Goal: Task Accomplishment & Management: Use online tool/utility

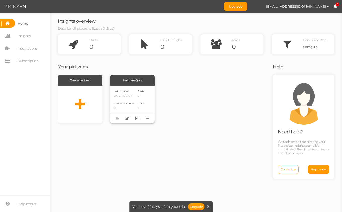
click at [130, 80] on div "Haircare Quiz" at bounding box center [132, 80] width 45 height 11
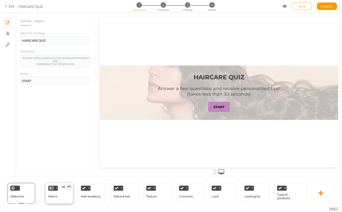
click at [67, 185] on link at bounding box center [69, 187] width 5 height 4
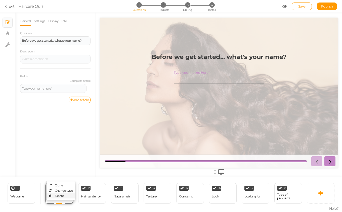
click at [69, 194] on link "Delete" at bounding box center [61, 196] width 29 height 5
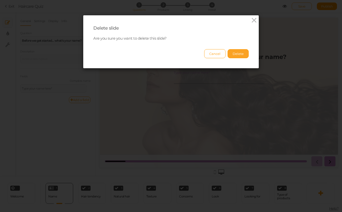
click at [238, 53] on button "Delete" at bounding box center [238, 53] width 21 height 9
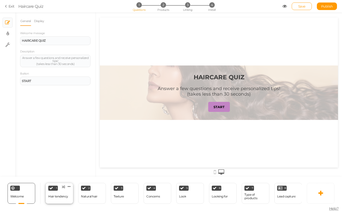
click at [65, 195] on div "Hair tendency" at bounding box center [58, 197] width 20 height 4
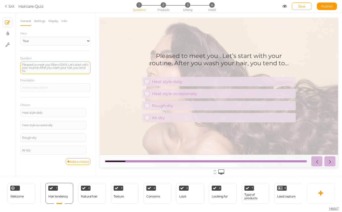
click at [47, 65] on div "Pleased to meet you %form:104%. Let’s start with your routine. After you wash y…" at bounding box center [55, 67] width 67 height 9
paste div
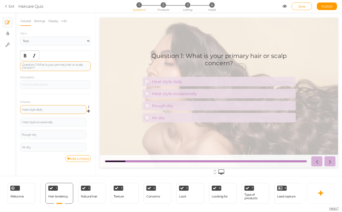
click at [37, 108] on div "Heat style daily" at bounding box center [53, 109] width 63 height 3
click at [37, 109] on div "Heat style daily" at bounding box center [53, 109] width 63 height 3
paste div
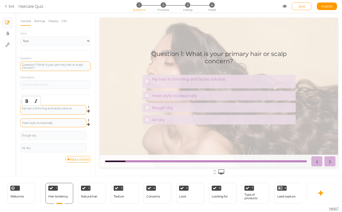
click at [53, 122] on div "Heat style occasionally" at bounding box center [53, 123] width 63 height 3
paste div
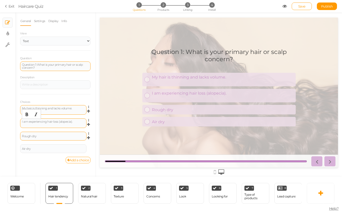
click at [59, 133] on div "Rough dry" at bounding box center [53, 136] width 66 height 9
click at [58, 135] on div "Rough dry" at bounding box center [53, 136] width 63 height 3
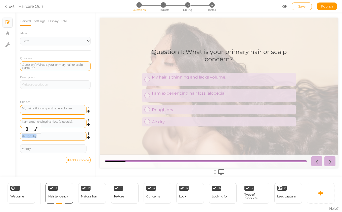
click at [58, 135] on div "Rough dry" at bounding box center [53, 136] width 63 height 3
paste div
click at [63, 125] on div "I am experiencing hair loss (alopecia)." at bounding box center [53, 123] width 63 height 6
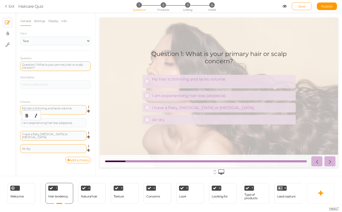
click at [39, 148] on div "Air dry" at bounding box center [53, 149] width 63 height 3
paste div
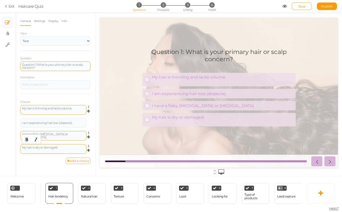
click at [73, 161] on link "Add a choice" at bounding box center [78, 161] width 25 height 7
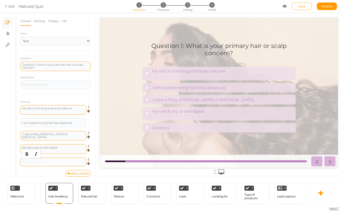
click at [65, 162] on div at bounding box center [53, 162] width 63 height 3
paste div
click at [69, 151] on div "My hair is dry or damaged." at bounding box center [53, 149] width 63 height 6
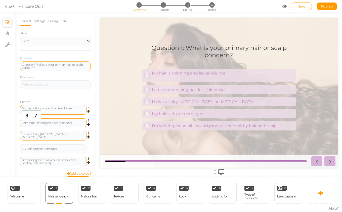
click at [76, 124] on div "I am experiencing hair loss (alopecia)." at bounding box center [53, 123] width 63 height 3
click at [73, 114] on div "My hair is thinning and lacks volume." at bounding box center [53, 110] width 66 height 10
click at [73, 112] on div "My hair is thinning and lacks volume." at bounding box center [53, 110] width 63 height 6
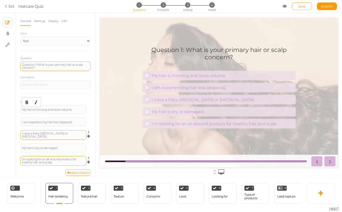
scroll to position [3, 0]
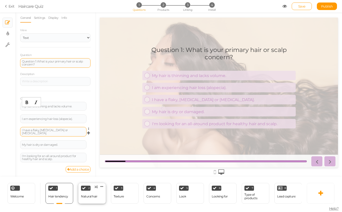
click at [92, 193] on div "Natural hair" at bounding box center [89, 197] width 16 height 9
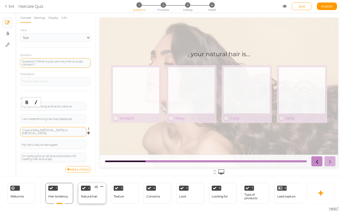
select select "2"
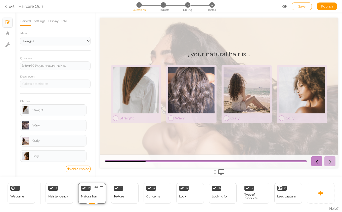
scroll to position [0, 0]
click at [95, 189] on div "2 Natural hair × Define the conditions to show this slide. Clone Change type De…" at bounding box center [92, 193] width 28 height 21
click at [101, 186] on icon at bounding box center [101, 187] width 3 height 4
click at [71, 186] on link at bounding box center [69, 187] width 5 height 4
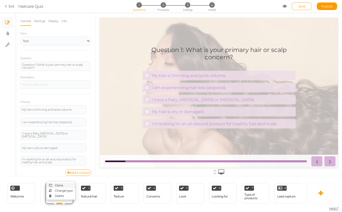
click at [71, 185] on link "Clone" at bounding box center [61, 185] width 29 height 5
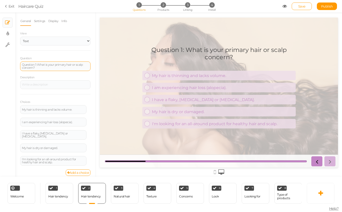
click at [43, 66] on div "Question 1: What is your primary hair or scalp concern?" at bounding box center [55, 66] width 67 height 6
paste div
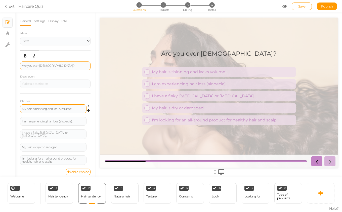
click at [47, 112] on div "My hair is thinning and lacks volume." at bounding box center [53, 109] width 66 height 9
click at [49, 110] on div "My hair is thinning and lacks volume." at bounding box center [53, 109] width 63 height 3
click at [56, 130] on div "I have a flaky, [MEDICAL_DATA] or [MEDICAL_DATA]." at bounding box center [53, 134] width 66 height 10
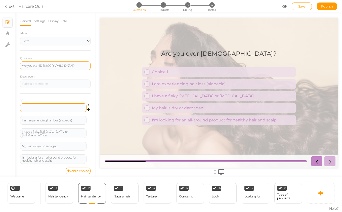
click at [58, 108] on div at bounding box center [53, 108] width 66 height 9
click at [23, 101] on div "Y Settings Delete I am experiencing hair loss (alopecia). Settings Delete I hav…" at bounding box center [55, 131] width 70 height 74
click at [24, 107] on div at bounding box center [53, 108] width 66 height 9
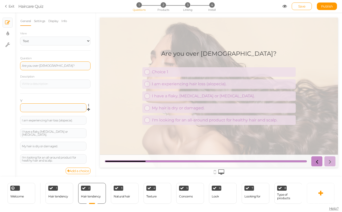
click at [34, 108] on div at bounding box center [53, 108] width 66 height 9
click at [87, 110] on icon at bounding box center [88, 110] width 3 height 5
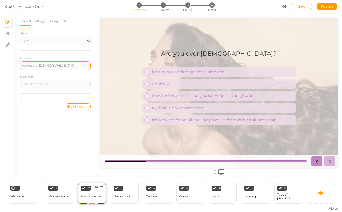
click at [94, 195] on div "Hair tendency" at bounding box center [91, 197] width 20 height 4
click at [102, 186] on icon at bounding box center [101, 187] width 3 height 4
click at [100, 194] on link "Delete" at bounding box center [93, 196] width 29 height 5
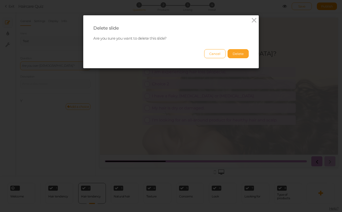
click at [238, 55] on button "Delete" at bounding box center [238, 53] width 21 height 9
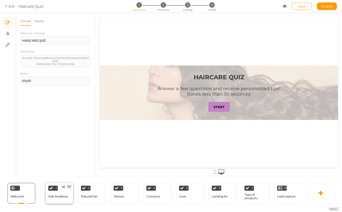
click at [69, 185] on icon at bounding box center [69, 187] width 3 height 4
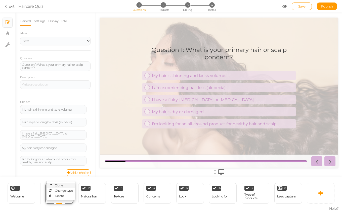
click at [68, 185] on link "Clone" at bounding box center [61, 185] width 29 height 5
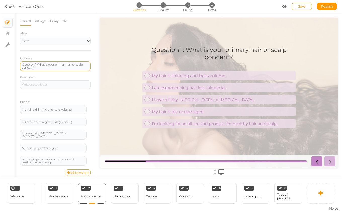
click at [57, 64] on div "Question 1: What is your primary hair or scalp concern?" at bounding box center [55, 66] width 67 height 6
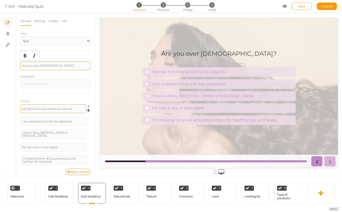
click at [34, 111] on div "My hair is thinning and lacks volume." at bounding box center [53, 109] width 66 height 9
click at [35, 109] on div "My hair is thinning and lacks volume." at bounding box center [53, 109] width 63 height 3
click at [63, 121] on div "I am experiencing hair loss (alopecia)." at bounding box center [53, 121] width 63 height 3
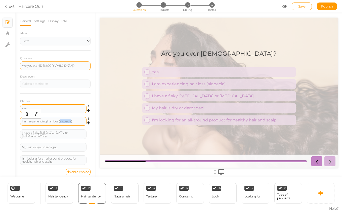
click at [63, 121] on div "I am experiencing hair loss (alopecia)." at bounding box center [53, 121] width 63 height 3
click at [88, 132] on link at bounding box center [90, 132] width 4 height 4
click at [77, 142] on link "Delete" at bounding box center [71, 144] width 40 height 5
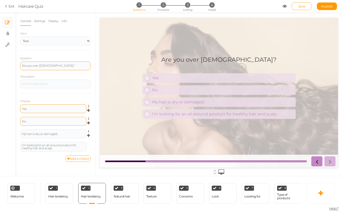
click at [86, 130] on span "Settings Delete" at bounding box center [88, 132] width 4 height 5
click at [88, 131] on icon at bounding box center [89, 131] width 3 height 3
click at [71, 145] on link "Delete" at bounding box center [71, 144] width 40 height 5
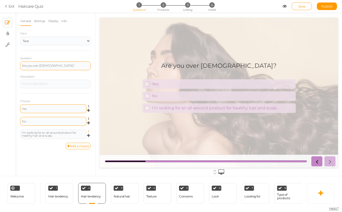
click at [88, 132] on icon at bounding box center [89, 131] width 3 height 3
click at [80, 143] on link "Delete" at bounding box center [71, 144] width 40 height 5
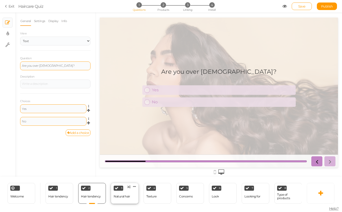
click at [123, 199] on div "3 Natural hair × Define the conditions to show this slide. Clone Change type De…" at bounding box center [125, 193] width 28 height 21
select select "2"
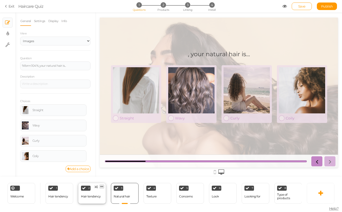
click at [103, 186] on icon at bounding box center [101, 187] width 3 height 4
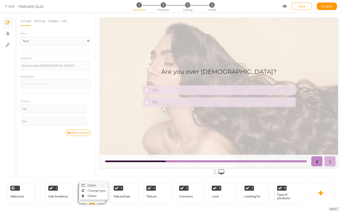
click at [97, 184] on link "Clone" at bounding box center [93, 185] width 29 height 5
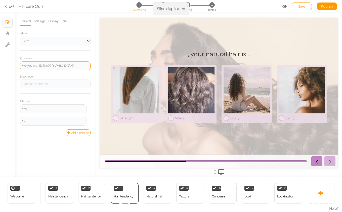
click at [36, 68] on div "Are you over [DEMOGRAPHIC_DATA]?" at bounding box center [55, 66] width 70 height 9
paste div
click at [91, 193] on div "Hair tendency" at bounding box center [91, 197] width 20 height 9
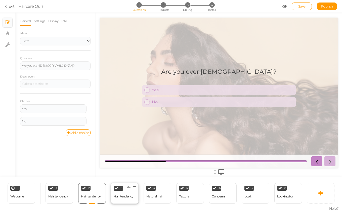
click at [130, 198] on div "Hair tendency" at bounding box center [124, 197] width 20 height 9
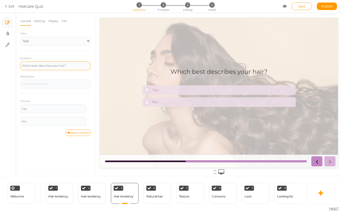
click at [60, 67] on div "Which best describes your hair?" at bounding box center [55, 65] width 67 height 3
paste div
click at [35, 108] on div "Yes" at bounding box center [53, 109] width 63 height 3
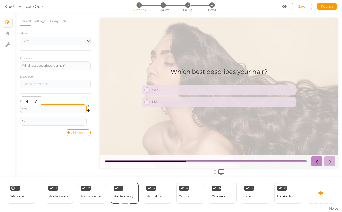
click at [35, 108] on div "Yes" at bounding box center [53, 109] width 63 height 3
click at [35, 108] on div "Yes Fine and limp" at bounding box center [53, 109] width 63 height 3
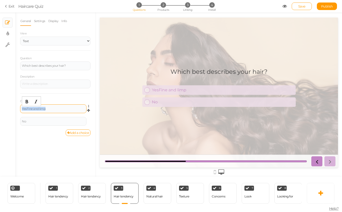
paste div
click at [38, 120] on div "No" at bounding box center [53, 121] width 66 height 9
click at [33, 121] on div "No" at bounding box center [53, 121] width 63 height 3
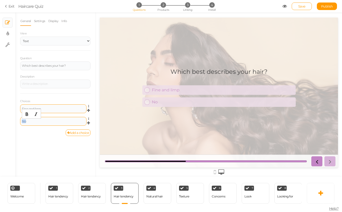
click at [33, 121] on div "No" at bounding box center [53, 121] width 63 height 3
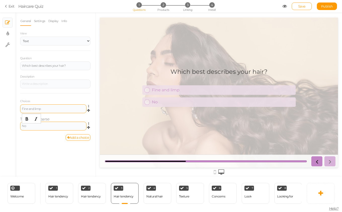
click at [60, 126] on div "No" at bounding box center [53, 126] width 63 height 3
paste div
click at [46, 149] on div "General Settings Display Info View Text Images Slider Dropdown Question Which b…" at bounding box center [55, 96] width 80 height 161
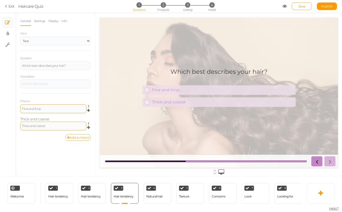
click at [74, 137] on link "Add a choice" at bounding box center [78, 138] width 25 height 7
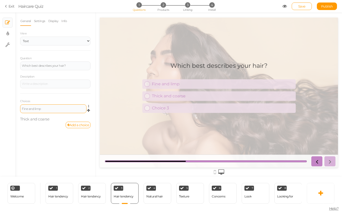
click at [78, 122] on div "Fine and limp Settings Delete Thick and coarse" at bounding box center [55, 113] width 70 height 17
click at [80, 125] on link "Add a choice" at bounding box center [78, 125] width 25 height 7
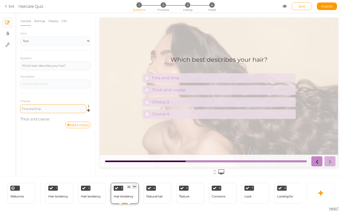
click at [132, 185] on link at bounding box center [134, 187] width 5 height 4
click at [129, 194] on link "Delete" at bounding box center [126, 196] width 29 height 5
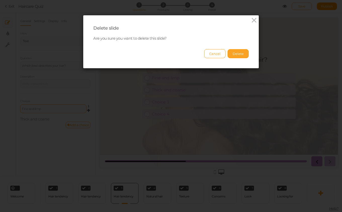
click at [235, 51] on button "Delete" at bounding box center [238, 53] width 21 height 9
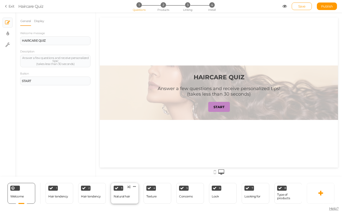
click at [123, 195] on div "Natural hair" at bounding box center [122, 197] width 16 height 4
select select "2"
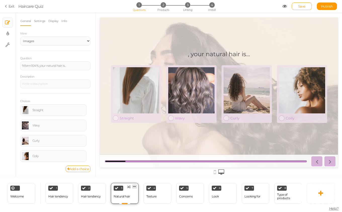
click at [136, 185] on link at bounding box center [134, 187] width 5 height 4
click at [133, 194] on link "Delete" at bounding box center [126, 196] width 29 height 5
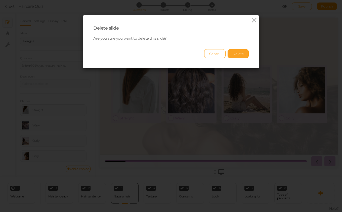
click at [240, 54] on button "Delete" at bounding box center [238, 53] width 21 height 9
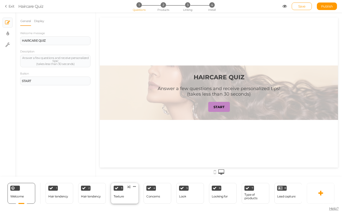
click at [128, 197] on div "3 Texture × Define the conditions to show this slide. Clone Change type Delete" at bounding box center [125, 193] width 28 height 21
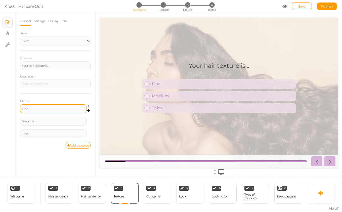
click at [54, 107] on div "Fine" at bounding box center [53, 109] width 66 height 9
click at [52, 109] on div "Fine" at bounding box center [53, 109] width 63 height 3
click at [46, 121] on div "Medium" at bounding box center [53, 121] width 63 height 3
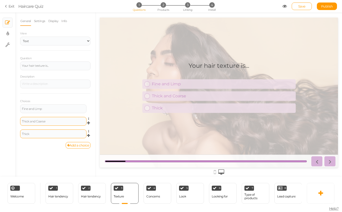
click at [35, 136] on div "Thick" at bounding box center [53, 134] width 66 height 9
click at [35, 135] on div "Thick" at bounding box center [53, 134] width 63 height 3
click at [80, 145] on link "Add a choice" at bounding box center [78, 145] width 25 height 7
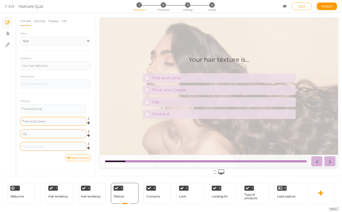
click at [70, 148] on div at bounding box center [53, 146] width 66 height 9
click at [69, 148] on div at bounding box center [53, 146] width 63 height 3
click at [70, 157] on link "Add a choice" at bounding box center [78, 158] width 25 height 7
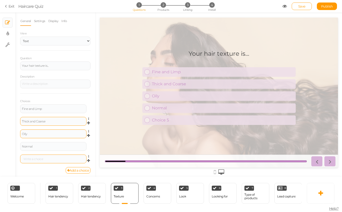
click at [63, 159] on div at bounding box center [53, 159] width 63 height 3
click at [168, 185] on icon at bounding box center [167, 187] width 3 height 4
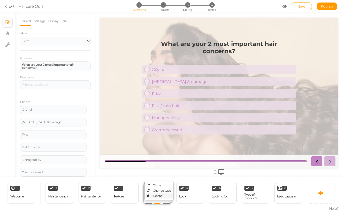
click at [165, 194] on link "Delete" at bounding box center [159, 196] width 29 height 5
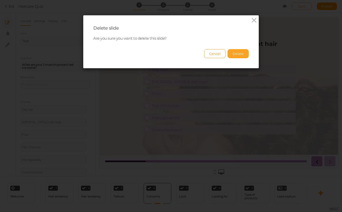
click at [243, 56] on button "Delete" at bounding box center [238, 53] width 21 height 9
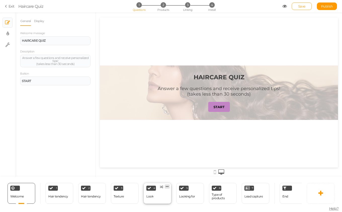
click at [168, 185] on icon at bounding box center [167, 187] width 3 height 4
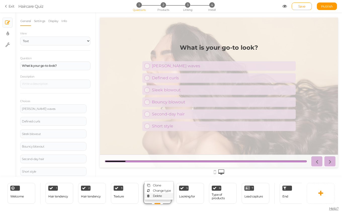
click at [156, 196] on span "Delete" at bounding box center [157, 196] width 9 height 4
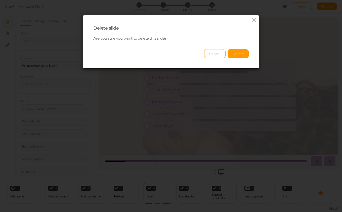
click at [241, 60] on div "Delete slide Are you sure you want to delete this slide? Cancel Delete" at bounding box center [171, 41] width 176 height 53
click at [243, 50] on button "Delete" at bounding box center [238, 53] width 21 height 9
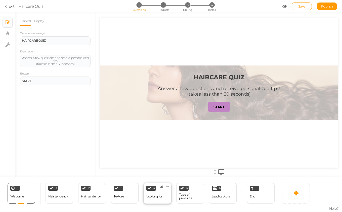
click at [169, 189] on div "4 Looking for × Define the conditions to show this slide. Clone Change type Del…" at bounding box center [158, 193] width 28 height 21
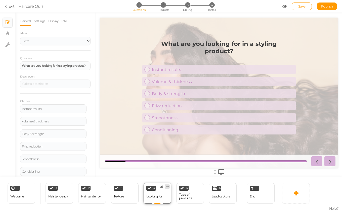
click at [168, 188] on icon at bounding box center [167, 187] width 3 height 4
click at [163, 196] on link "Delete" at bounding box center [159, 196] width 29 height 5
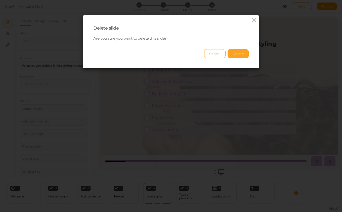
click at [243, 51] on button "Delete" at bounding box center [238, 53] width 21 height 9
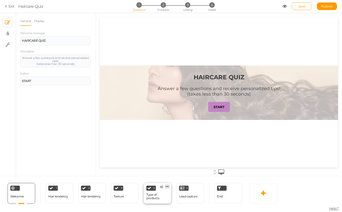
click at [165, 188] on link at bounding box center [167, 187] width 5 height 4
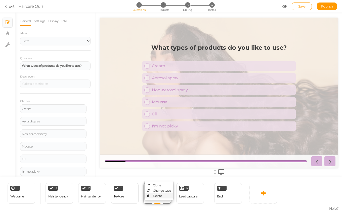
click at [166, 198] on link "Delete" at bounding box center [159, 196] width 29 height 5
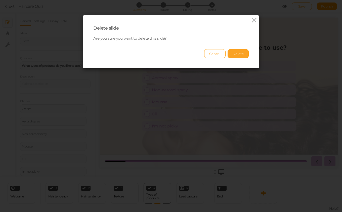
click at [243, 54] on button "Delete" at bounding box center [238, 53] width 21 height 9
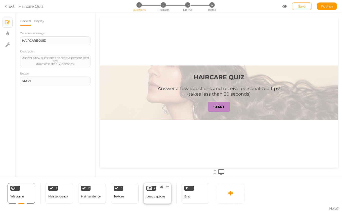
click at [165, 199] on div "4 Lead capture × Define the conditions to show this slide. Clone Change type De…" at bounding box center [158, 193] width 28 height 21
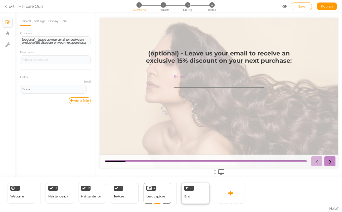
click at [198, 200] on div "End" at bounding box center [196, 193] width 28 height 21
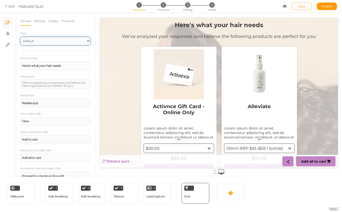
click at [69, 42] on select "Default Top" at bounding box center [55, 41] width 70 height 9
click at [20, 37] on select "Default Top" at bounding box center [55, 41] width 70 height 9
click at [70, 24] on link "Products" at bounding box center [68, 21] width 14 height 10
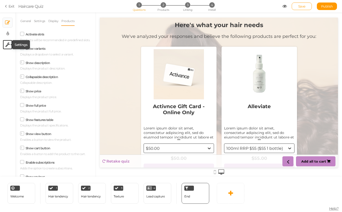
click at [9, 47] on icon at bounding box center [7, 44] width 5 height 5
select select "en"
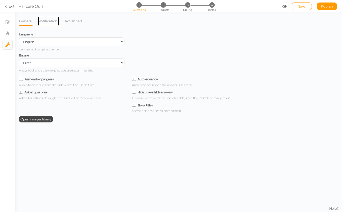
click at [55, 25] on link "Notifications" at bounding box center [49, 21] width 22 height 10
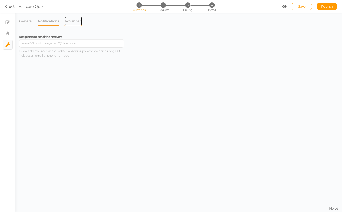
click at [67, 24] on link "Advanced" at bounding box center [73, 21] width 18 height 10
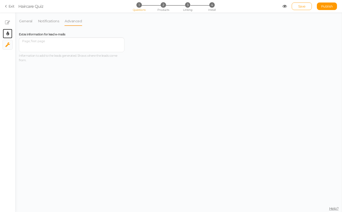
click at [9, 30] on link "× Display settings" at bounding box center [8, 34] width 10 height 10
select select "2"
select select "montserrat"
select select "fade"
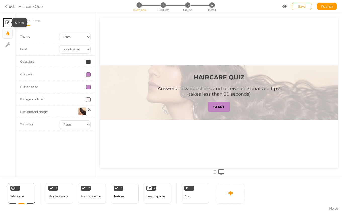
click at [9, 20] on tip-cont at bounding box center [7, 23] width 5 height 6
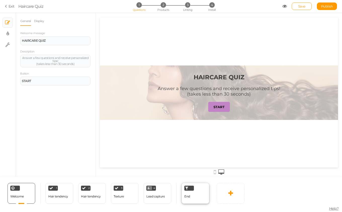
click at [195, 199] on div "End" at bounding box center [196, 193] width 28 height 21
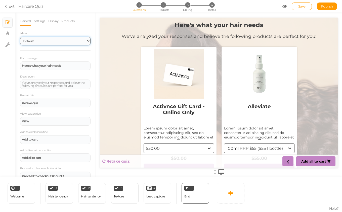
click at [77, 39] on select "Default Top" at bounding box center [55, 41] width 70 height 9
click at [20, 37] on select "Default Top" at bounding box center [55, 41] width 70 height 9
click at [65, 20] on link "Products" at bounding box center [68, 21] width 14 height 10
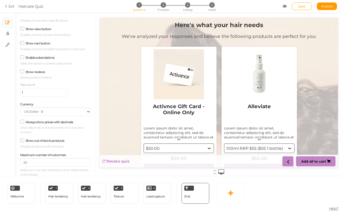
scroll to position [110, 0]
click at [72, 108] on select "US Dollar - $ Euro - € British Pound - £ Canadian Dollar - CAD Australian Dolla…" at bounding box center [55, 112] width 70 height 9
select select "AUD"
click at [20, 108] on select "US Dollar - $ Euro - € British Pound - £ Canadian Dollar - CAD Australian Dolla…" at bounding box center [55, 112] width 70 height 9
click at [63, 160] on input "20" at bounding box center [55, 162] width 70 height 9
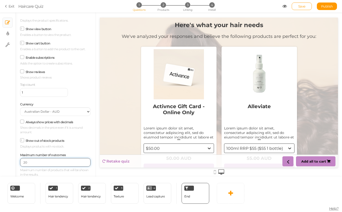
click at [63, 160] on input "20" at bounding box center [55, 162] width 70 height 9
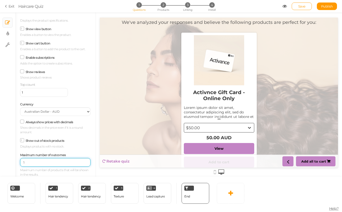
scroll to position [0, 0]
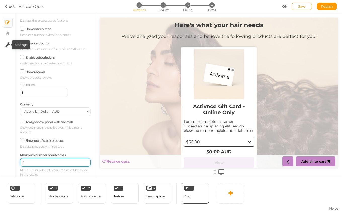
type input "1"
click at [8, 44] on icon at bounding box center [7, 44] width 5 height 5
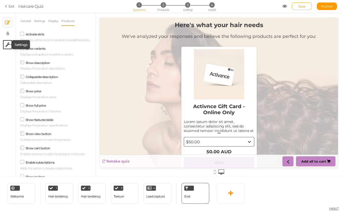
select select "en"
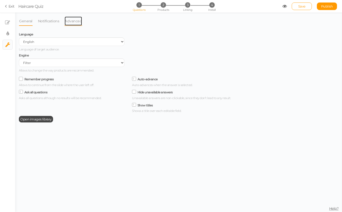
click at [76, 24] on link "Advanced" at bounding box center [73, 21] width 18 height 10
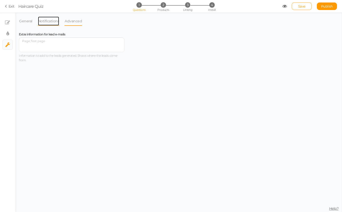
click at [55, 19] on link "Notifications" at bounding box center [49, 21] width 22 height 10
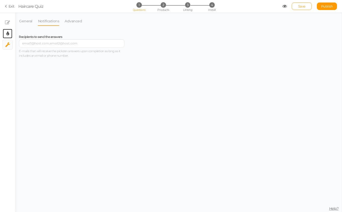
click at [7, 29] on link "× Display settings" at bounding box center [8, 34] width 10 height 10
select select "2"
select select "montserrat"
select select "fade"
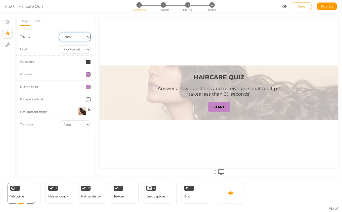
click at [85, 40] on select "Earth Mars" at bounding box center [74, 37] width 31 height 9
select select "1"
click at [59, 33] on select "Earth Mars" at bounding box center [74, 37] width 31 height 9
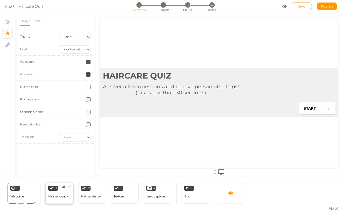
click at [55, 195] on div "Hair tendency" at bounding box center [58, 197] width 20 height 4
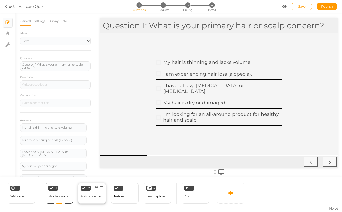
click at [94, 194] on div "Hair tendency" at bounding box center [91, 197] width 20 height 9
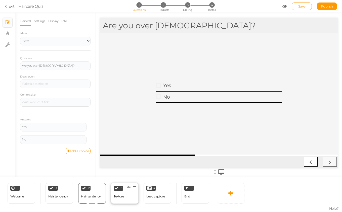
click at [124, 193] on div "Texture" at bounding box center [119, 197] width 10 height 9
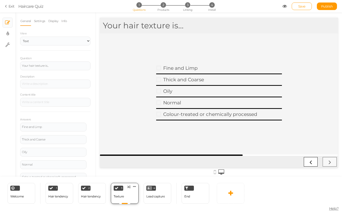
click at [133, 193] on div "3 Texture × Define the conditions to show this slide. Clone Change type Delete" at bounding box center [125, 193] width 28 height 21
click at [146, 196] on div "4 Lead capture × Define the conditions to show this slide. Clone Change type De…" at bounding box center [158, 193] width 28 height 21
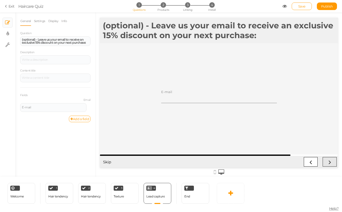
click at [327, 163] on icon at bounding box center [329, 162] width 7 height 7
click at [195, 195] on div "End" at bounding box center [196, 193] width 28 height 21
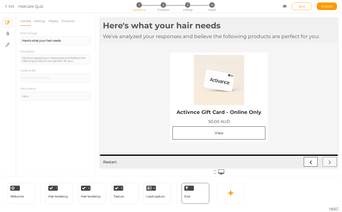
click at [233, 80] on div at bounding box center [218, 80] width 93 height 50
click at [53, 25] on link "Display" at bounding box center [53, 21] width 11 height 10
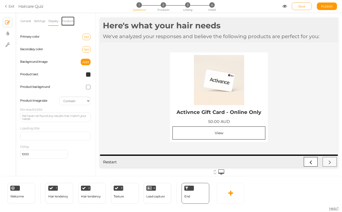
click at [74, 24] on link "Products" at bounding box center [68, 21] width 14 height 10
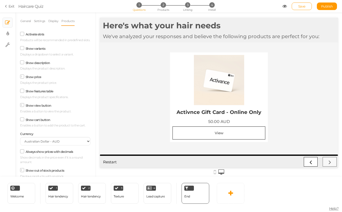
scroll to position [35, 0]
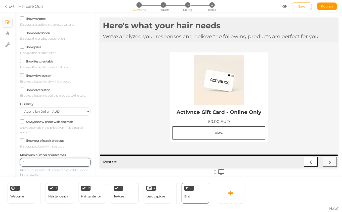
click at [41, 161] on input "1" at bounding box center [55, 162] width 70 height 9
click at [82, 162] on input "2" at bounding box center [55, 162] width 70 height 9
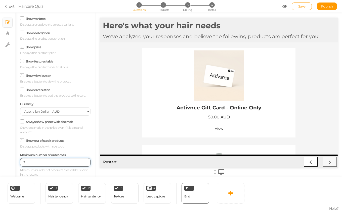
click at [82, 162] on input "3" at bounding box center [55, 162] width 70 height 9
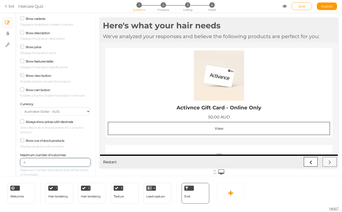
click at [82, 162] on input "4" at bounding box center [55, 162] width 70 height 9
type input "5"
click at [82, 162] on input "5" at bounding box center [55, 162] width 70 height 9
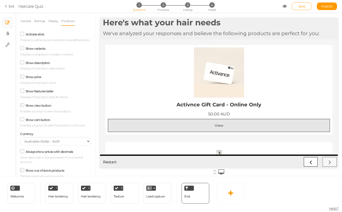
scroll to position [0, 0]
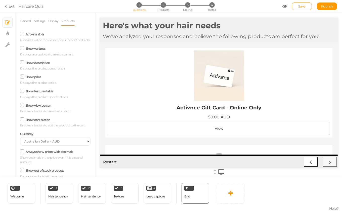
click at [208, 78] on div at bounding box center [219, 76] width 222 height 50
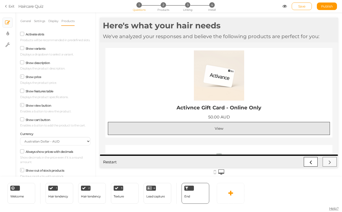
click at [210, 128] on div "View" at bounding box center [218, 128] width 213 height 5
click at [200, 129] on div "View" at bounding box center [218, 128] width 213 height 5
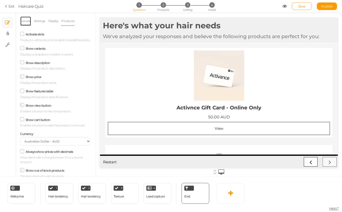
click at [29, 19] on link "General" at bounding box center [25, 21] width 11 height 10
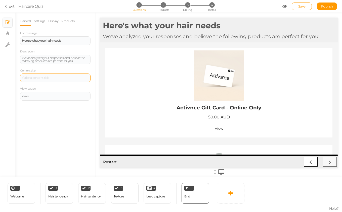
click at [56, 79] on div at bounding box center [55, 78] width 67 height 3
click at [38, 135] on div "General Settings Display Products End message Here's what your hair needs Descr…" at bounding box center [55, 96] width 80 height 161
click at [5, 35] on link "× Display settings" at bounding box center [8, 34] width 10 height 10
select select "montserrat"
select select "fade"
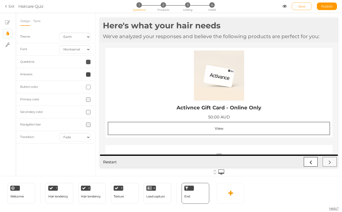
click at [306, 4] on link "Save" at bounding box center [302, 7] width 20 height 8
click at [201, 95] on div at bounding box center [219, 76] width 222 height 50
click at [40, 19] on link "Texts" at bounding box center [37, 21] width 8 height 10
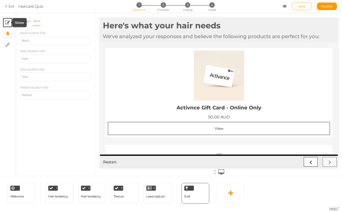
click at [8, 20] on icon at bounding box center [7, 22] width 5 height 5
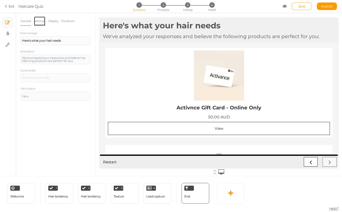
click at [44, 23] on link "Settings" at bounding box center [40, 21] width 12 height 10
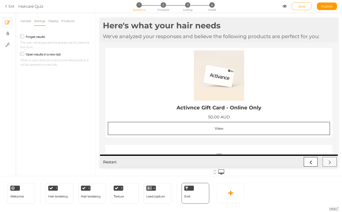
click at [76, 22] on li "Products" at bounding box center [69, 21] width 16 height 10
click at [74, 21] on link "Products" at bounding box center [68, 21] width 14 height 10
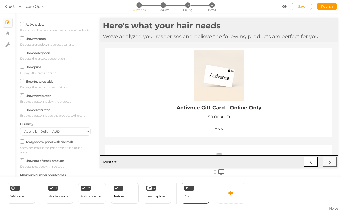
scroll to position [35, 0]
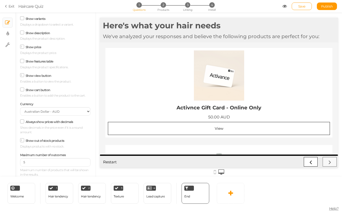
click at [216, 88] on div at bounding box center [219, 76] width 222 height 50
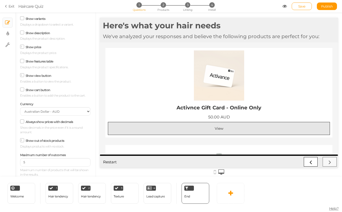
click at [230, 129] on div "View" at bounding box center [218, 128] width 213 height 5
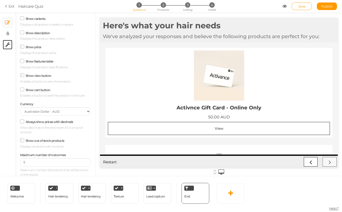
click at [10, 47] on link "× Settings" at bounding box center [8, 45] width 10 height 10
select select "en"
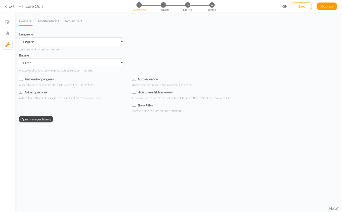
click at [73, 68] on div "Engine Filter AI Tree No-Code Form (No products) Allows to change the way produ…" at bounding box center [72, 62] width 106 height 21
click at [83, 64] on select "Filter AI Tree No-Code Form (No products)" at bounding box center [72, 63] width 106 height 9
click at [19, 59] on select "Filter AI Tree No-Code Form (No products)" at bounding box center [72, 63] width 106 height 9
click at [69, 22] on link "Advanced" at bounding box center [73, 21] width 18 height 10
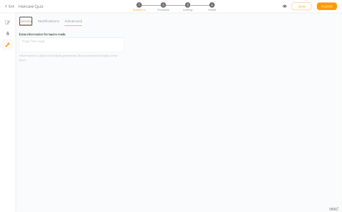
click at [23, 19] on link "General" at bounding box center [26, 21] width 14 height 10
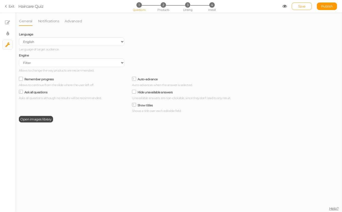
click at [327, 2] on section "Exit Haircare Quiz 1 Questions 2 Products 3 Linking 4 Install Save Publish" at bounding box center [171, 6] width 342 height 13
click at [285, 7] on icon at bounding box center [284, 6] width 5 height 5
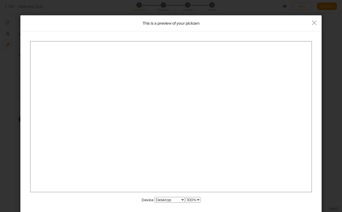
scroll to position [0, 0]
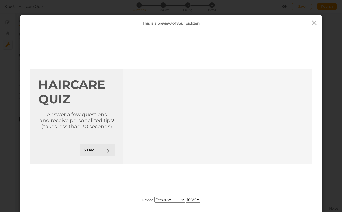
click at [104, 148] on link "START" at bounding box center [97, 150] width 35 height 13
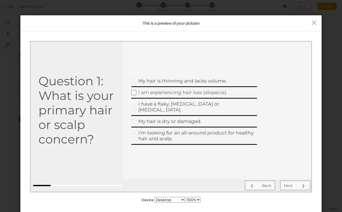
click at [164, 95] on div "I am experiencing hair loss (alopecia)." at bounding box center [197, 93] width 119 height 6
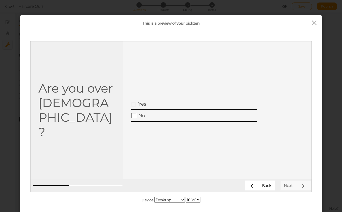
click at [159, 116] on div "No" at bounding box center [197, 116] width 119 height 6
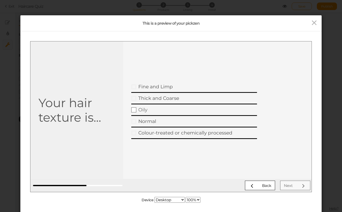
click at [164, 111] on div "Oily" at bounding box center [197, 110] width 119 height 6
click at [297, 188] on link "Next" at bounding box center [295, 186] width 30 height 10
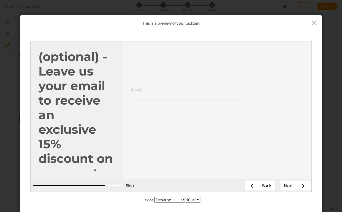
click at [309, 191] on div "Skip Back Next" at bounding box center [170, 185] width 281 height 13
click at [307, 188] on link "Next" at bounding box center [295, 186] width 30 height 10
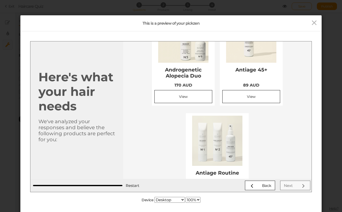
scroll to position [165, 0]
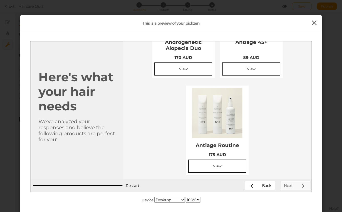
click at [314, 21] on icon at bounding box center [314, 23] width 7 height 8
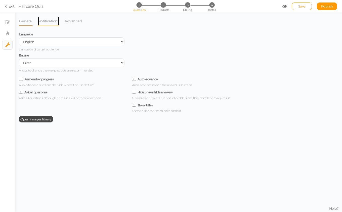
click at [44, 21] on link "Notifications" at bounding box center [49, 21] width 22 height 10
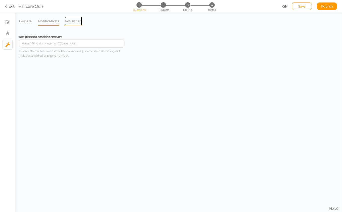
click at [68, 21] on link "Advanced" at bounding box center [73, 21] width 18 height 10
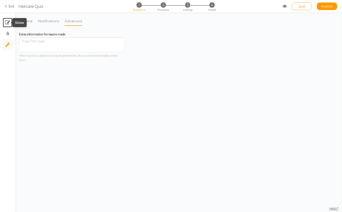
click at [10, 20] on tip-cont at bounding box center [7, 23] width 5 height 6
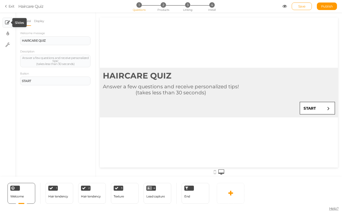
scroll to position [0, 0]
click at [11, 6] on link "Exit" at bounding box center [10, 6] width 10 height 5
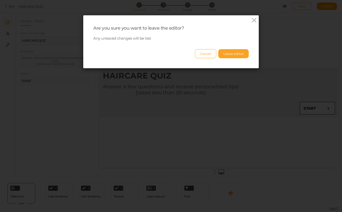
click at [227, 54] on button "Leave editor" at bounding box center [233, 53] width 30 height 9
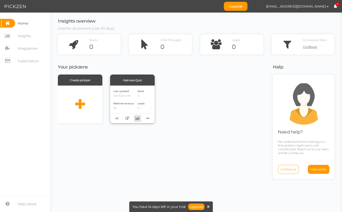
click at [137, 120] on icon at bounding box center [137, 119] width 4 height 4
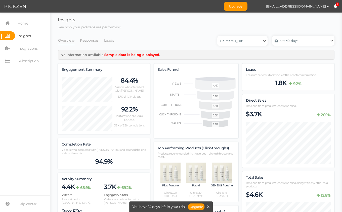
scroll to position [536, 277]
click at [17, 37] on span "Insights" at bounding box center [23, 35] width 16 height 9
click at [18, 45] on span "Integrations" at bounding box center [28, 49] width 20 height 8
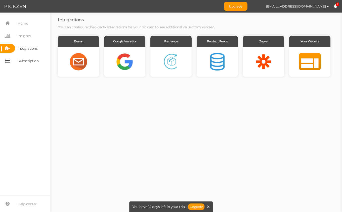
click at [17, 59] on span "Subscription" at bounding box center [26, 61] width 23 height 9
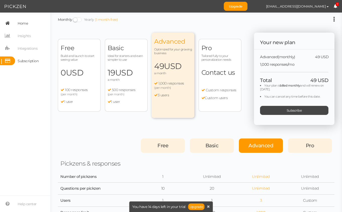
click at [22, 22] on span "Home" at bounding box center [23, 23] width 10 height 8
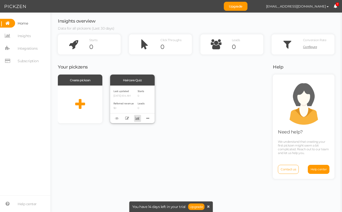
click at [138, 120] on icon at bounding box center [137, 119] width 4 height 4
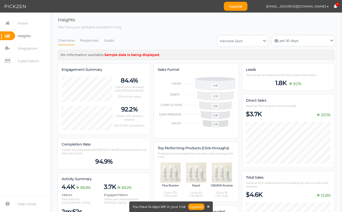
scroll to position [536, 277]
